Goal: Transaction & Acquisition: Purchase product/service

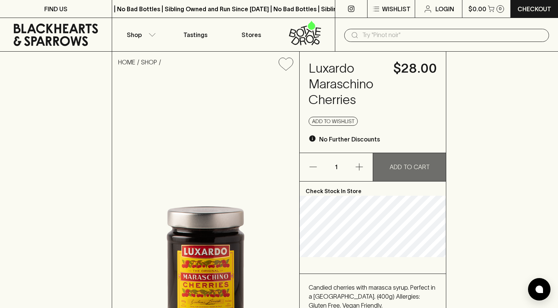
click at [413, 165] on p "ADD TO CART" at bounding box center [409, 167] width 40 height 9
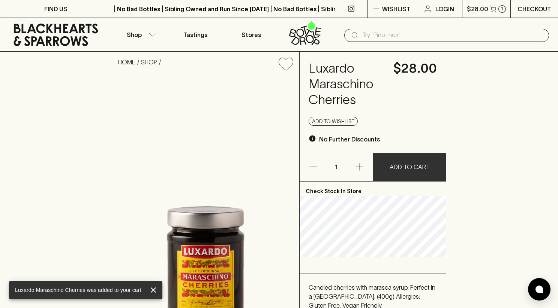
click at [533, 12] on p "Checkout" at bounding box center [534, 8] width 34 height 9
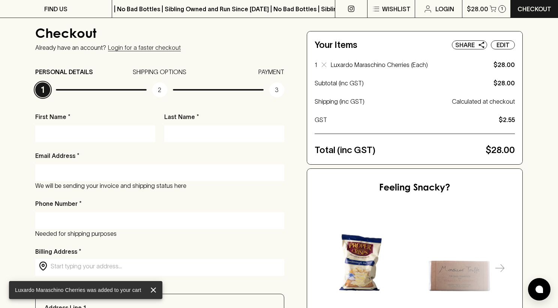
scroll to position [59, 0]
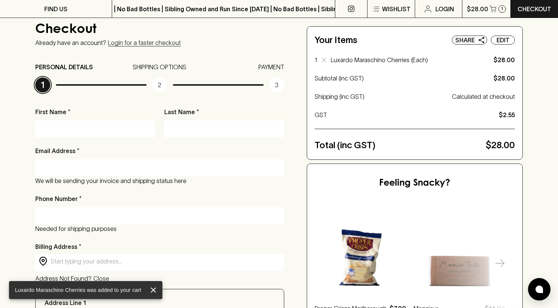
click at [90, 131] on input "First Name *" at bounding box center [95, 129] width 109 height 12
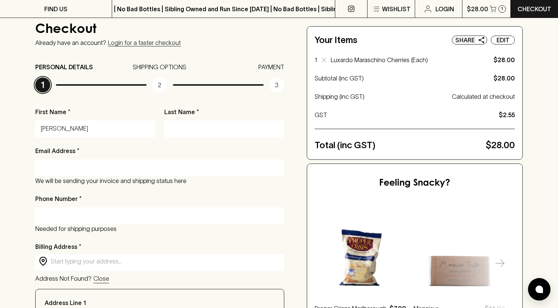
type input "[PERSON_NAME]"
type input "[EMAIL_ADDRESS][DOMAIN_NAME]"
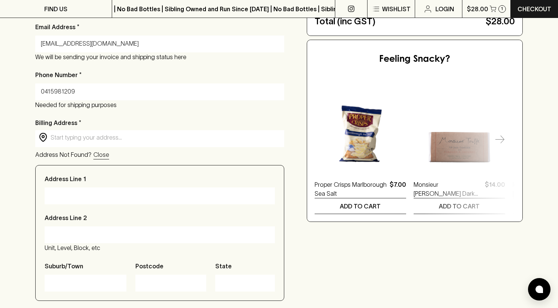
scroll to position [190, 0]
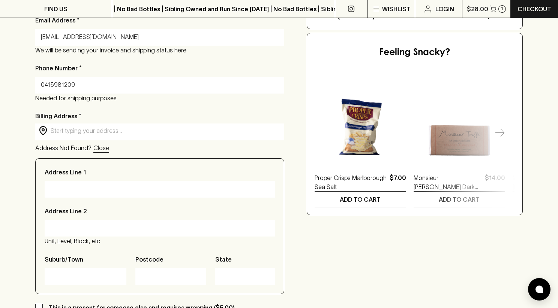
click at [74, 136] on div "​ ​" at bounding box center [159, 131] width 249 height 15
type input "0415981209"
type input "j"
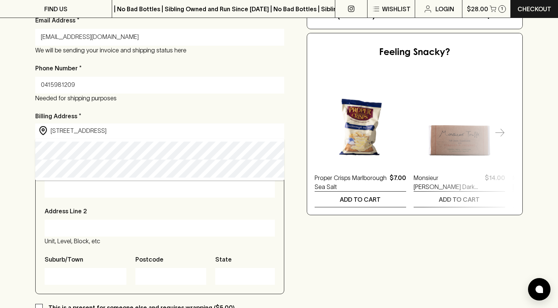
type input "[STREET_ADDRESS]"
type input "Cronulla"
type input "2230"
type input "[GEOGRAPHIC_DATA]"
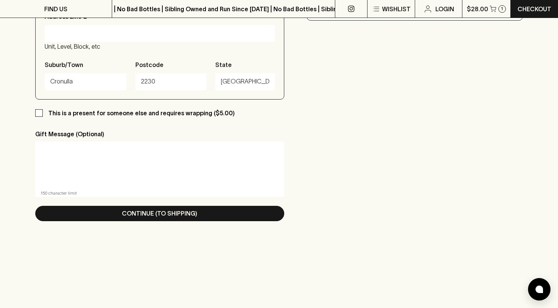
scroll to position [391, 0]
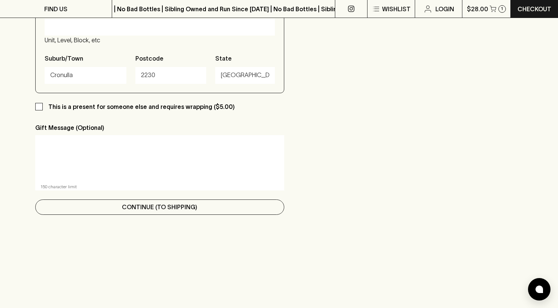
type input "[STREET_ADDRESS]"
click at [143, 205] on p "Continue (To Shipping)" at bounding box center [159, 207] width 75 height 9
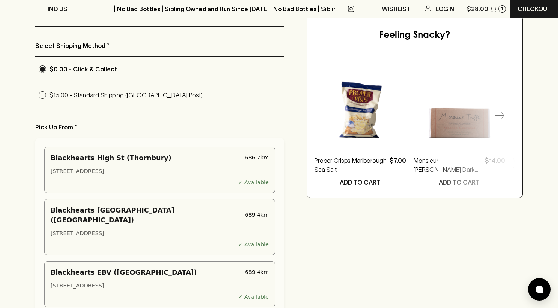
scroll to position [0, 0]
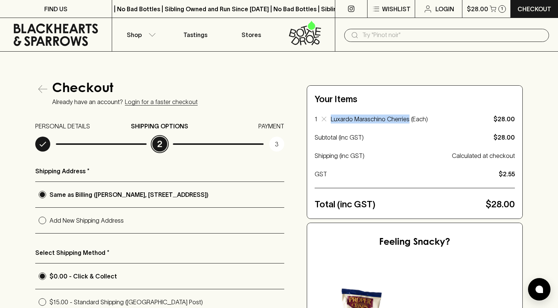
drag, startPoint x: 330, startPoint y: 120, endPoint x: 407, endPoint y: 120, distance: 76.8
click at [407, 120] on p "Luxardo Maraschino Cherries (Each)" at bounding box center [402, 119] width 142 height 9
copy p "Luxardo Maraschino Cherries"
